Goal: Task Accomplishment & Management: Manage account settings

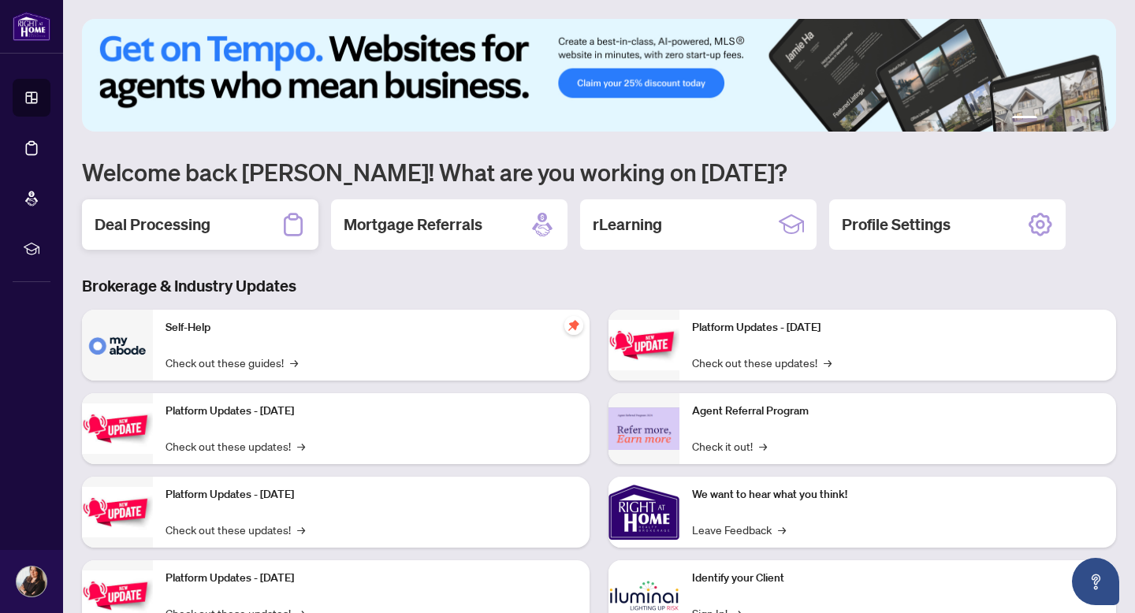
click at [223, 231] on div "Deal Processing" at bounding box center [200, 224] width 236 height 50
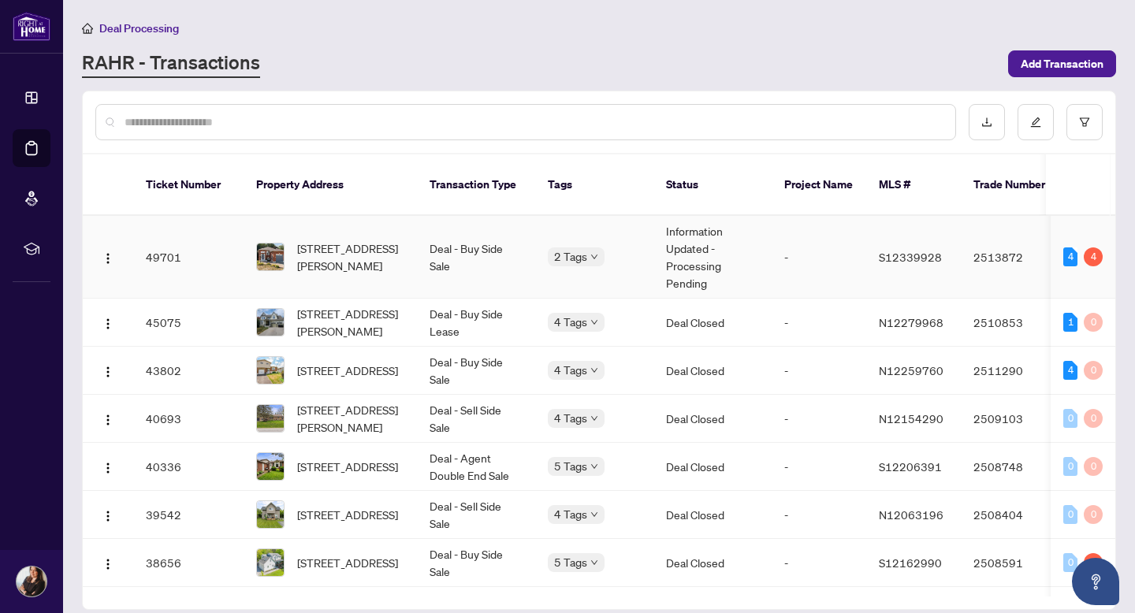
click at [440, 241] on td "Deal - Buy Side Sale" at bounding box center [476, 257] width 118 height 83
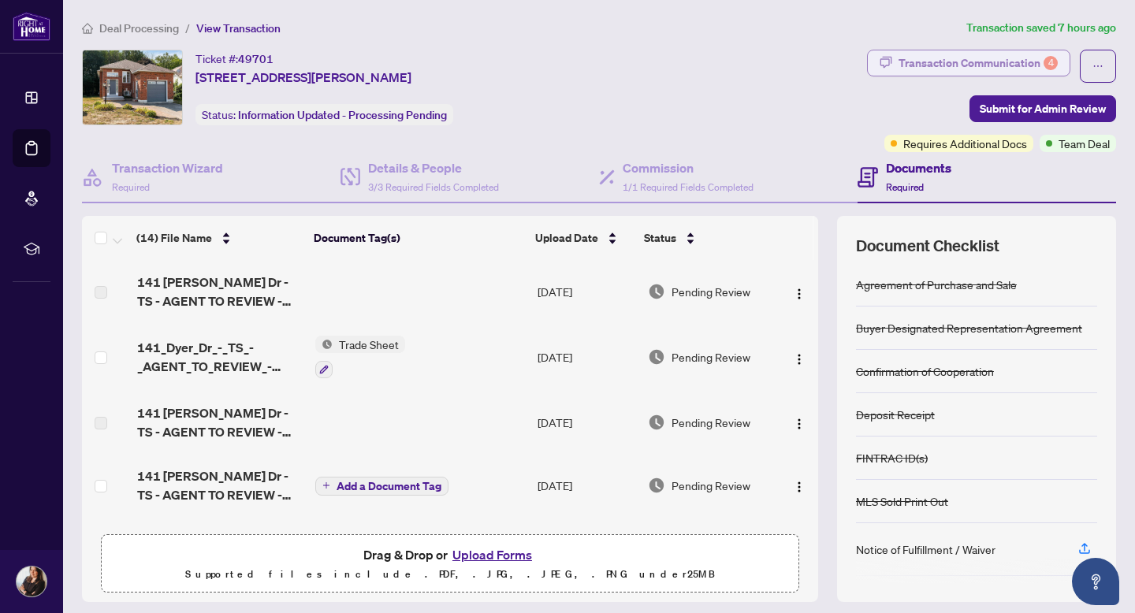
click at [996, 62] on div "Transaction Communication 4" at bounding box center [977, 62] width 159 height 25
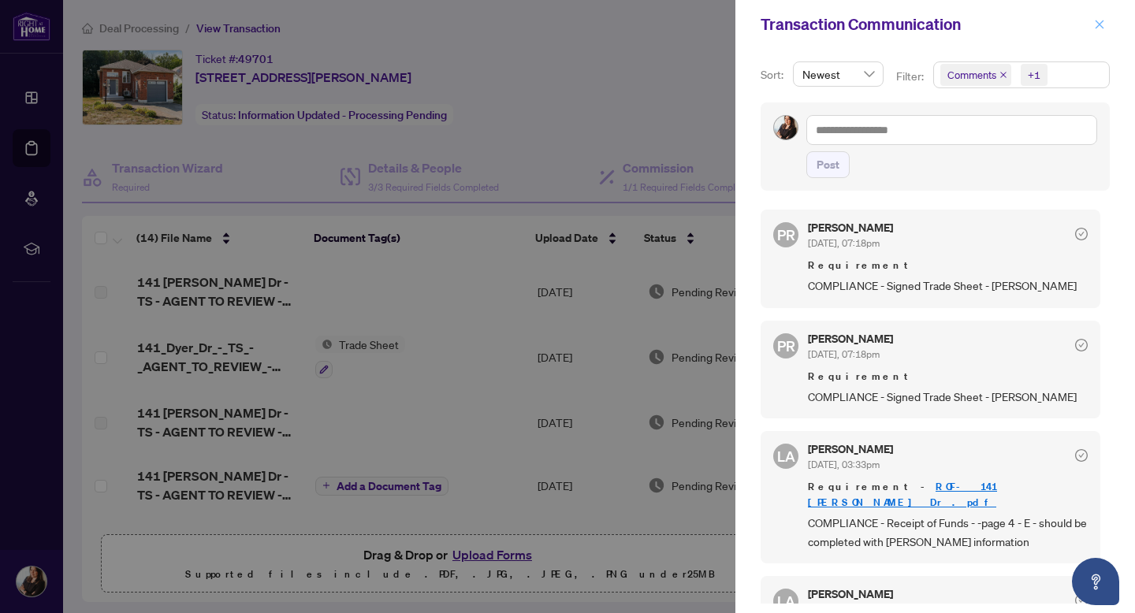
click at [1097, 22] on icon "close" at bounding box center [1099, 24] width 9 height 9
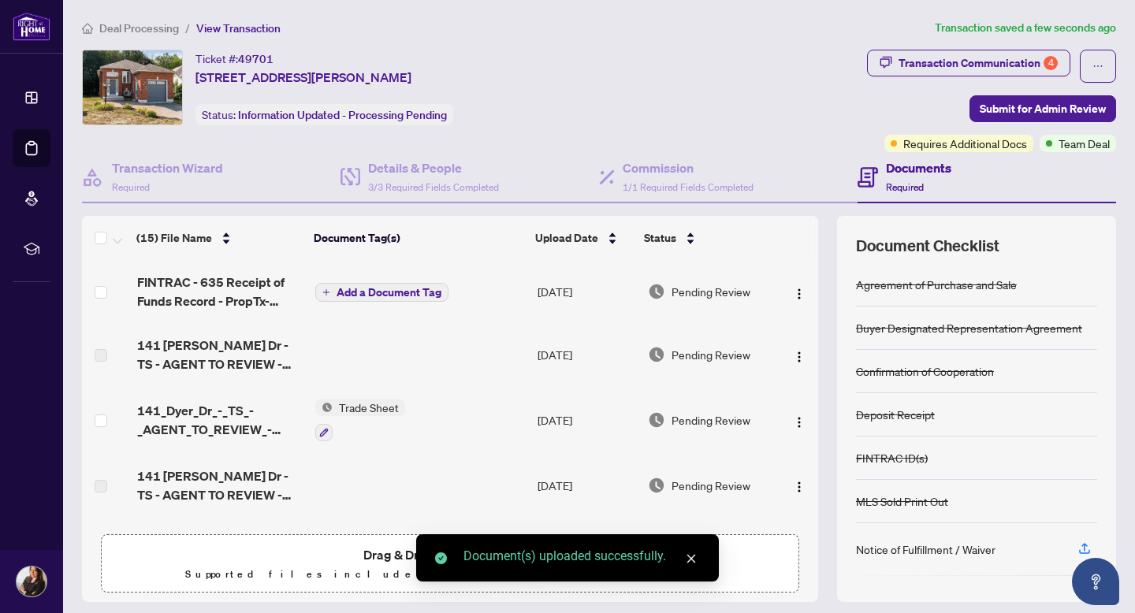
click at [689, 560] on icon "close" at bounding box center [691, 559] width 9 height 9
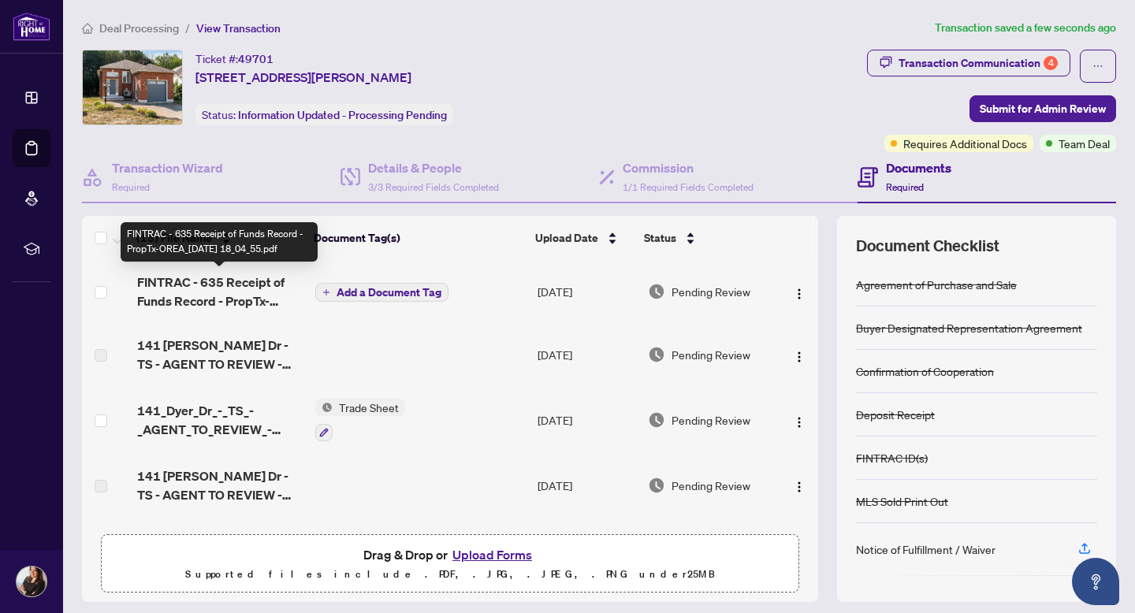
click at [229, 290] on span "FINTRAC - 635 Receipt of Funds Record - PropTx-OREA_[DATE] 18_04_55.pdf" at bounding box center [220, 292] width 166 height 38
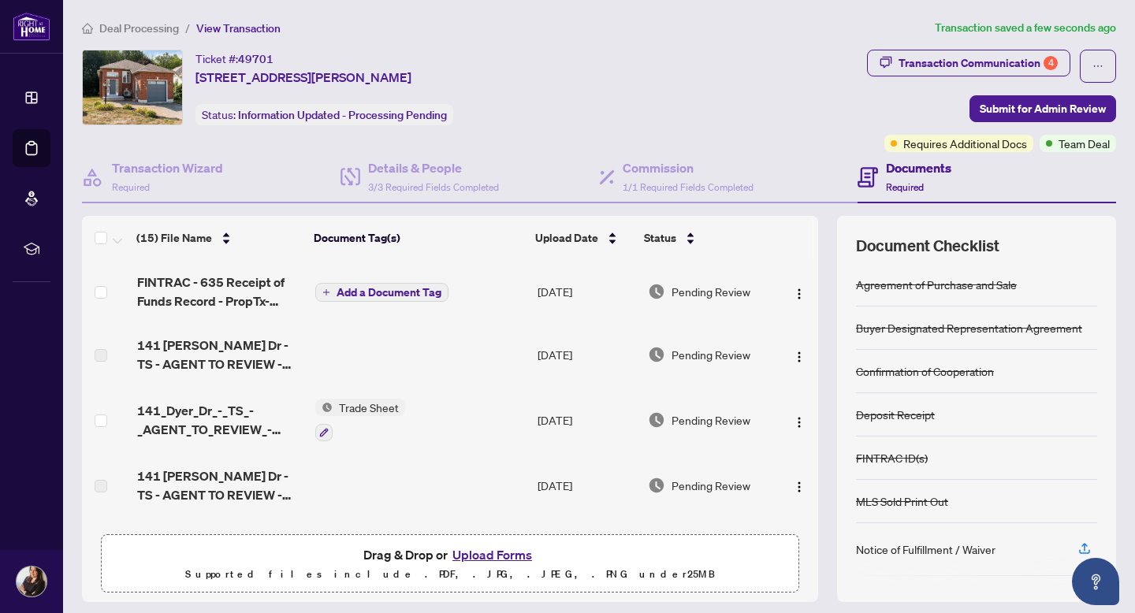
click at [345, 290] on span "Add a Document Tag" at bounding box center [389, 292] width 105 height 11
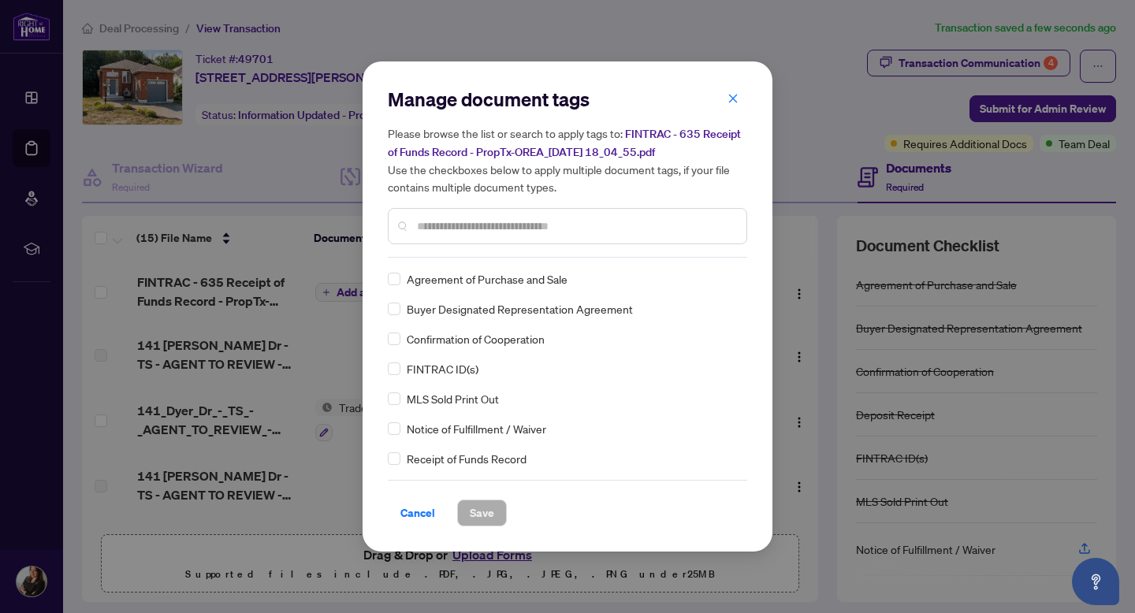
click at [485, 225] on input "text" at bounding box center [575, 226] width 317 height 17
type input "**"
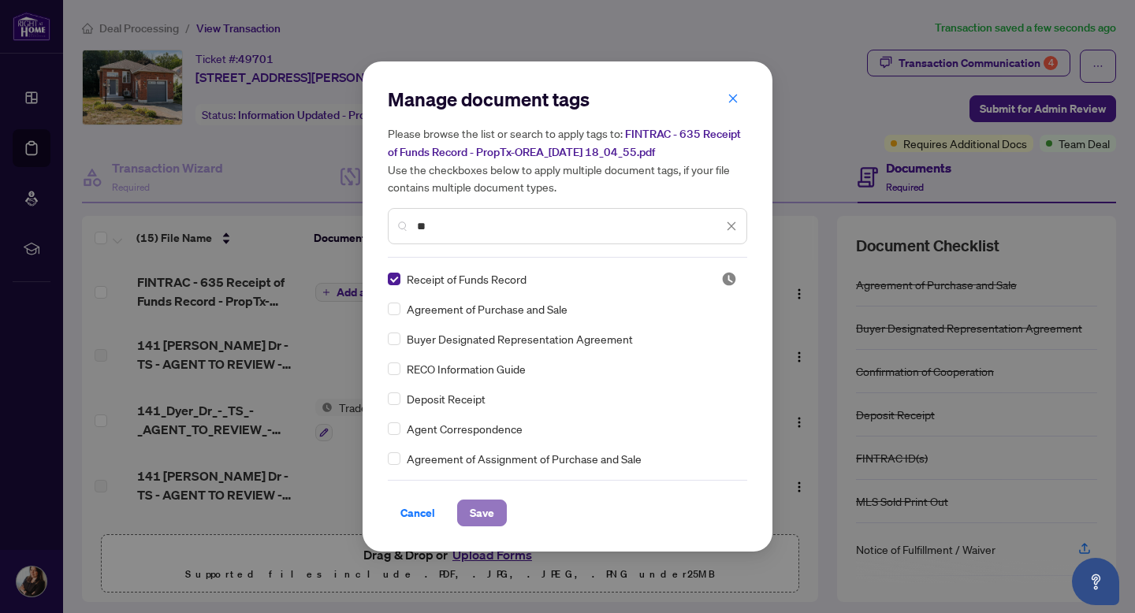
click at [480, 510] on span "Save" at bounding box center [482, 512] width 24 height 25
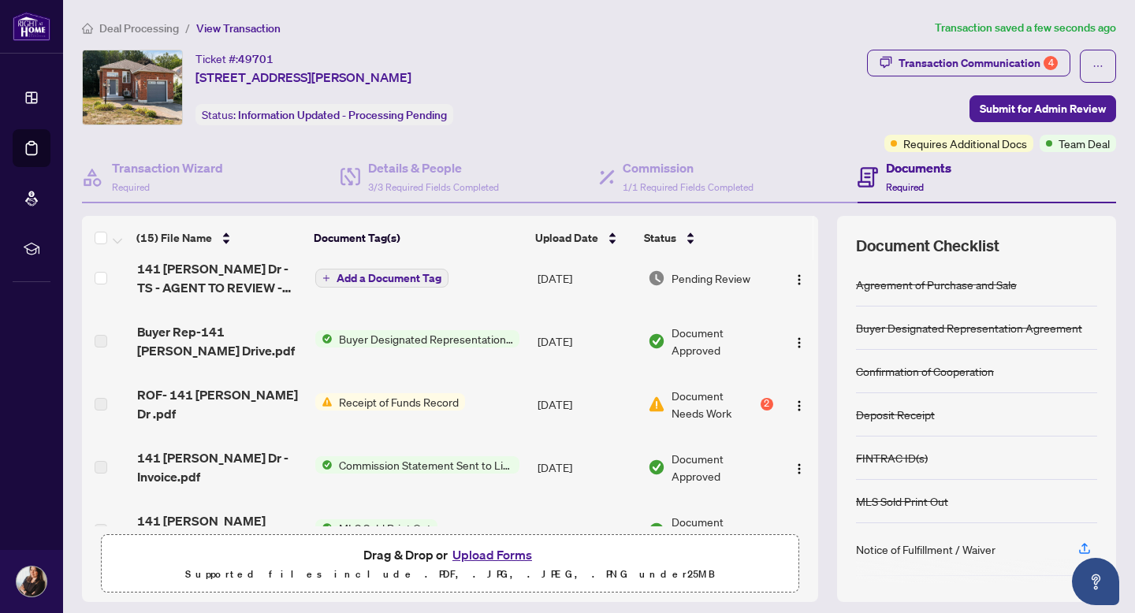
scroll to position [274, 0]
click at [355, 397] on span "Receipt of Funds Record" at bounding box center [399, 402] width 132 height 17
click at [479, 386] on td "Receipt of Funds Record" at bounding box center [420, 405] width 223 height 63
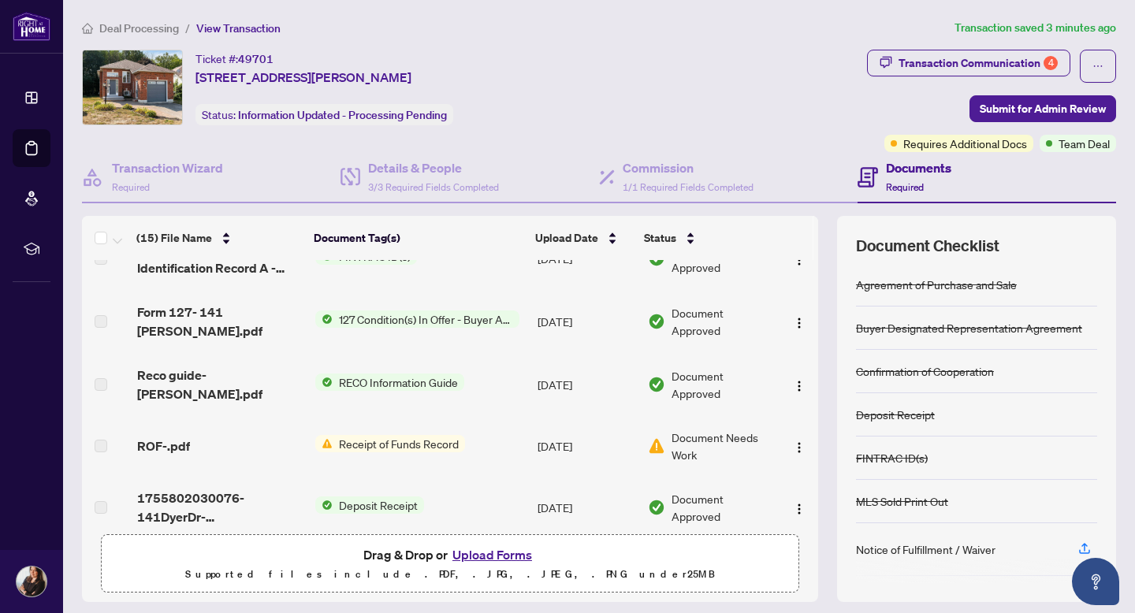
scroll to position [0, 0]
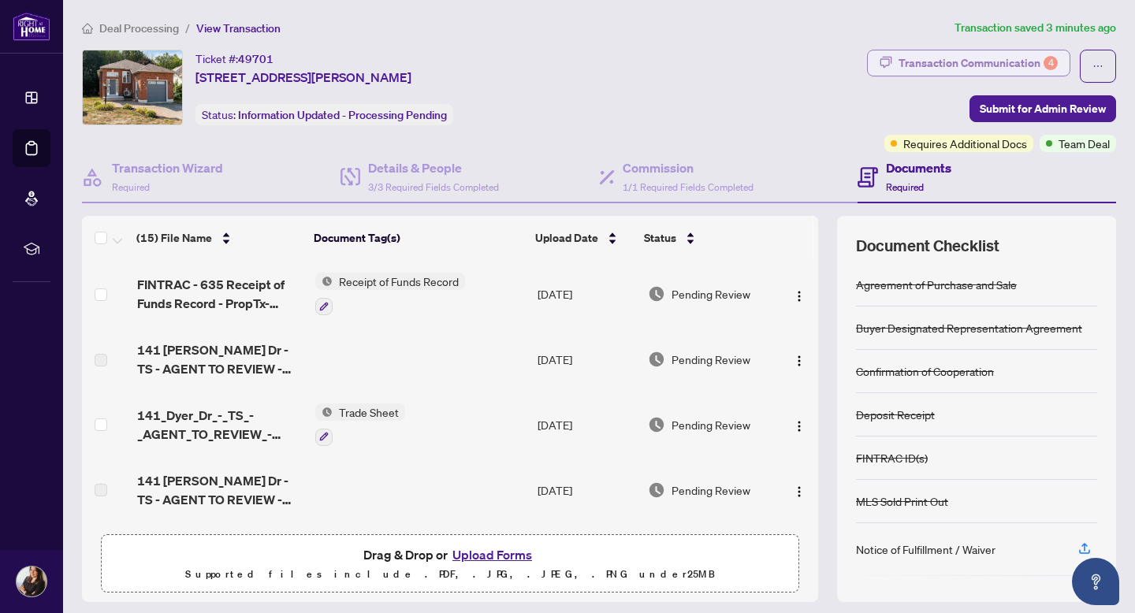
click at [943, 65] on div "Transaction Communication 4" at bounding box center [977, 62] width 159 height 25
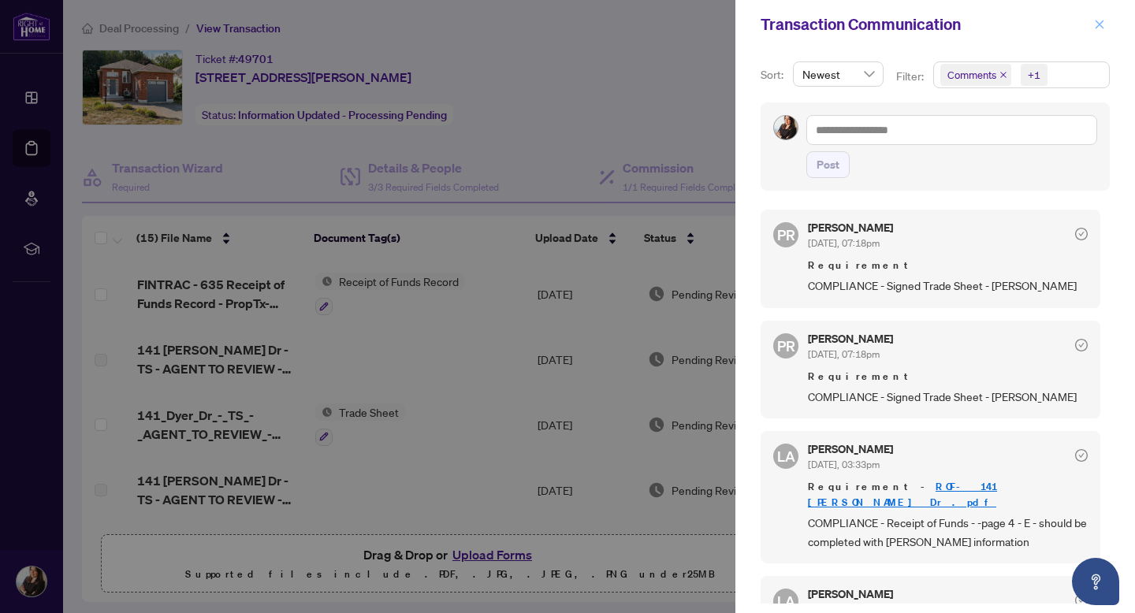
click at [1102, 26] on icon "close" at bounding box center [1099, 24] width 11 height 11
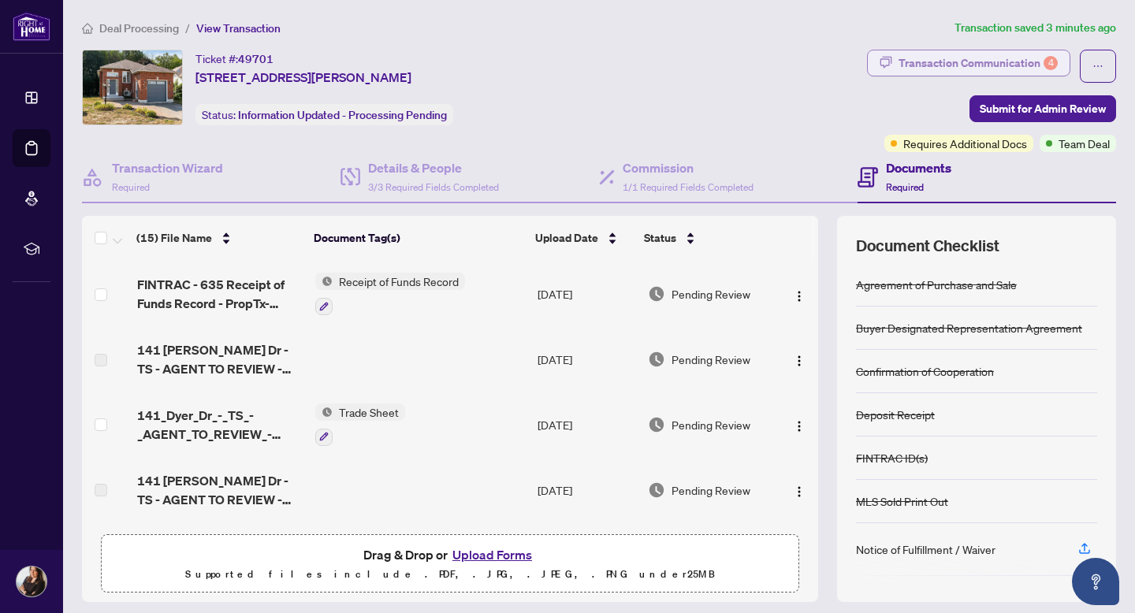
click at [969, 60] on div "Transaction Communication 4" at bounding box center [977, 62] width 159 height 25
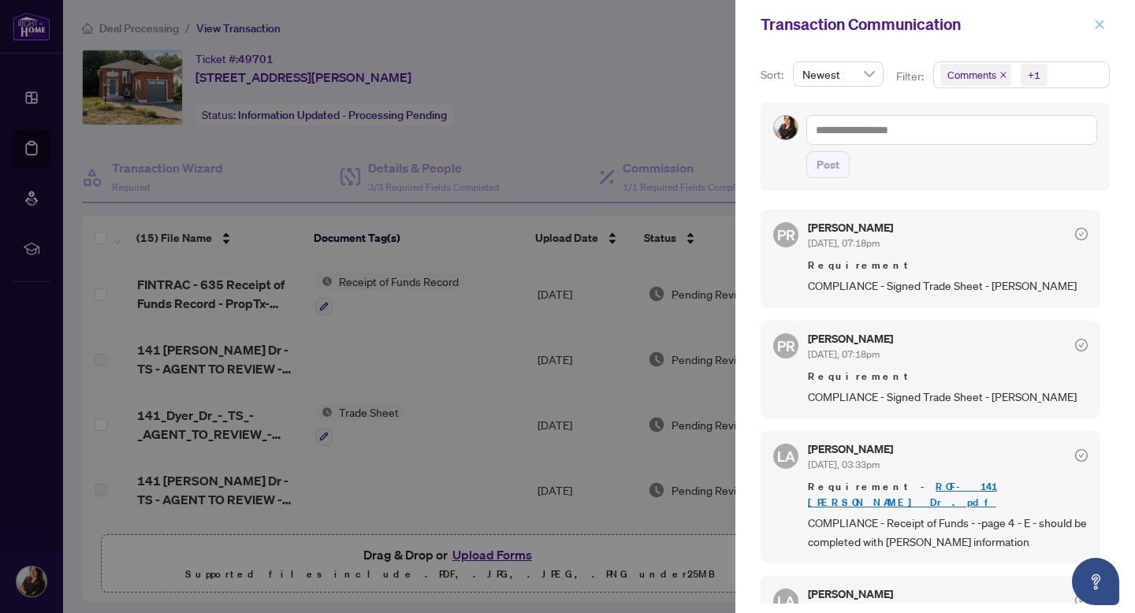
click at [1096, 12] on span "button" at bounding box center [1099, 24] width 11 height 25
